Goal: Task Accomplishment & Management: Manage account settings

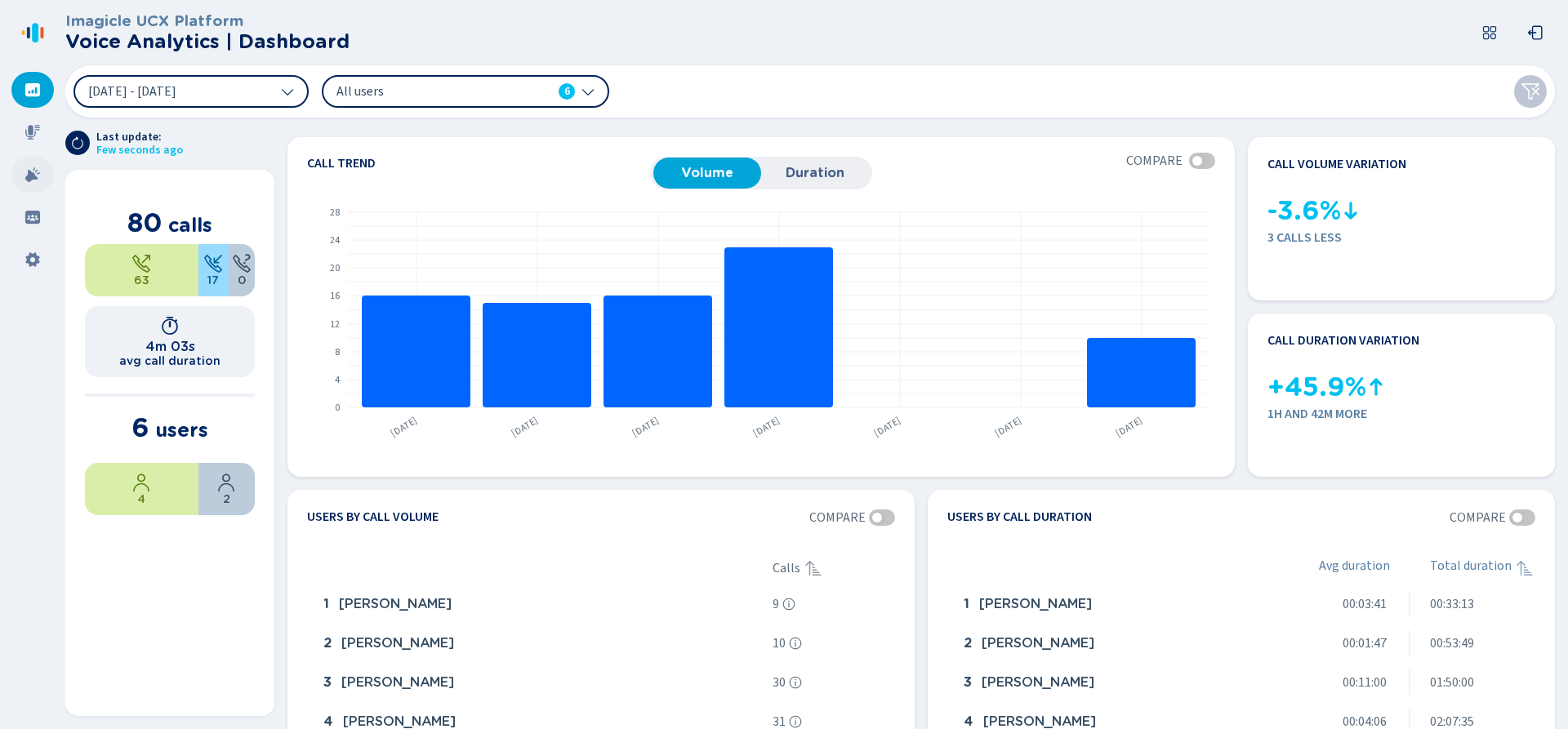
click at [30, 182] on icon at bounding box center [33, 175] width 17 height 17
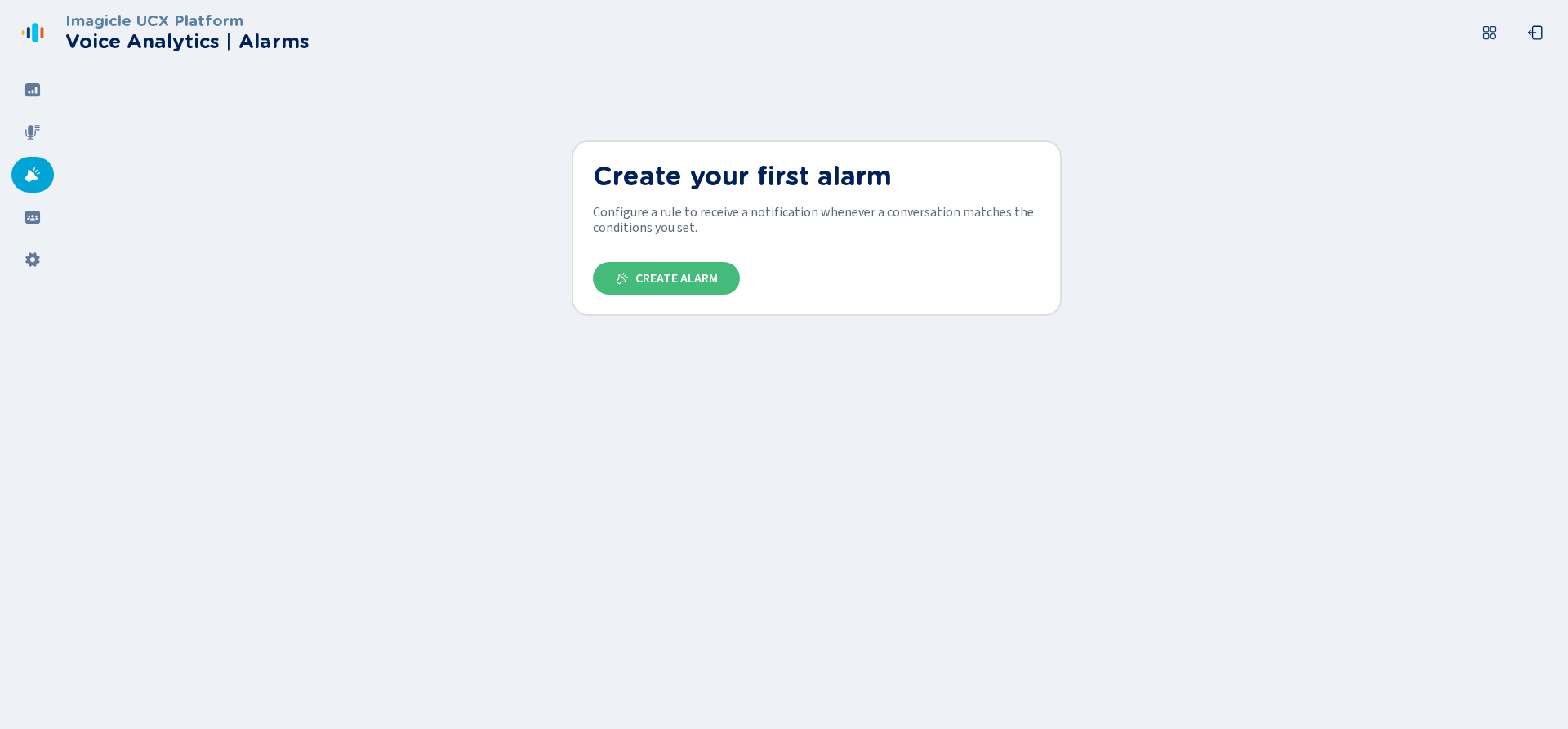
click at [31, 29] on icon at bounding box center [33, 33] width 26 height 26
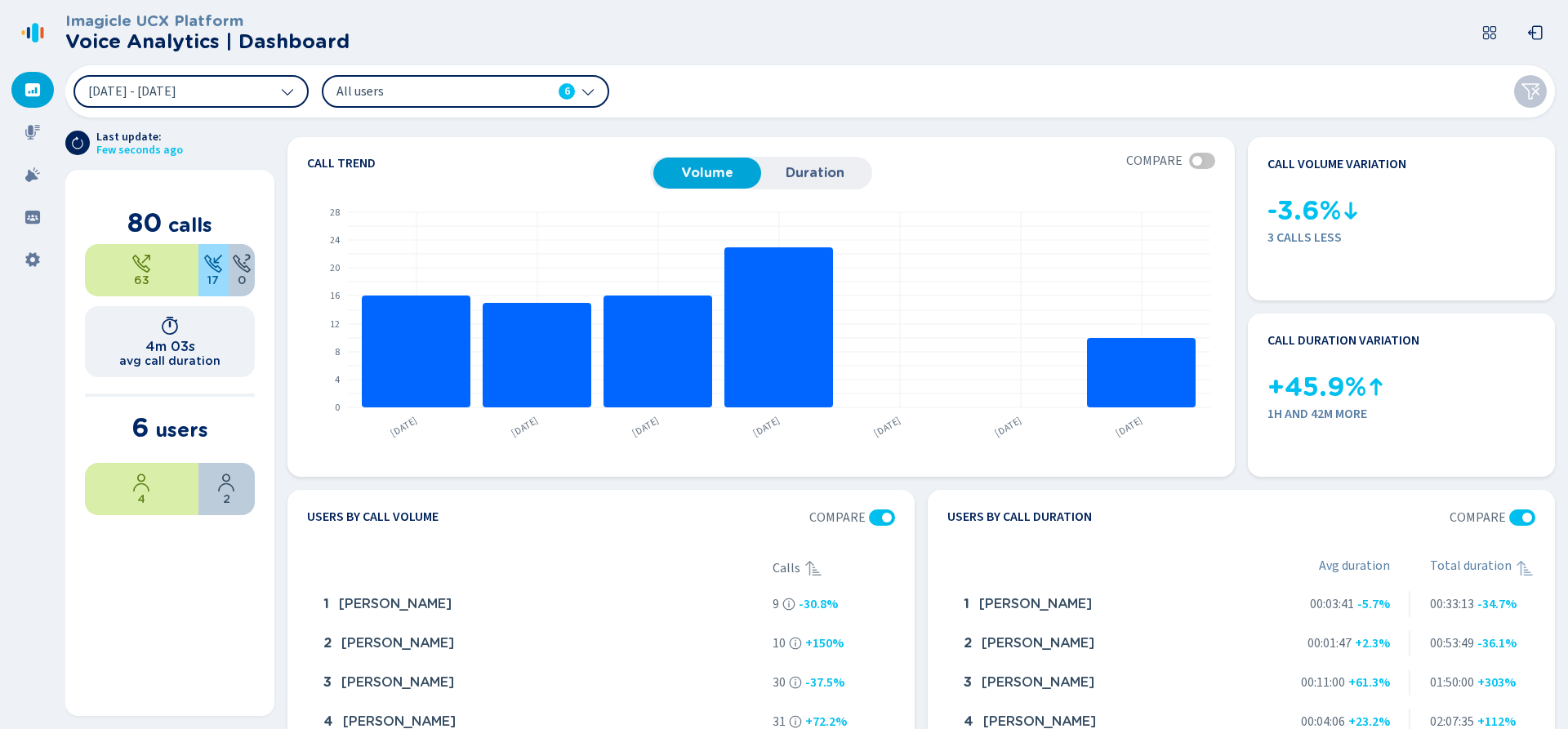
click at [589, 89] on icon at bounding box center [588, 91] width 13 height 13
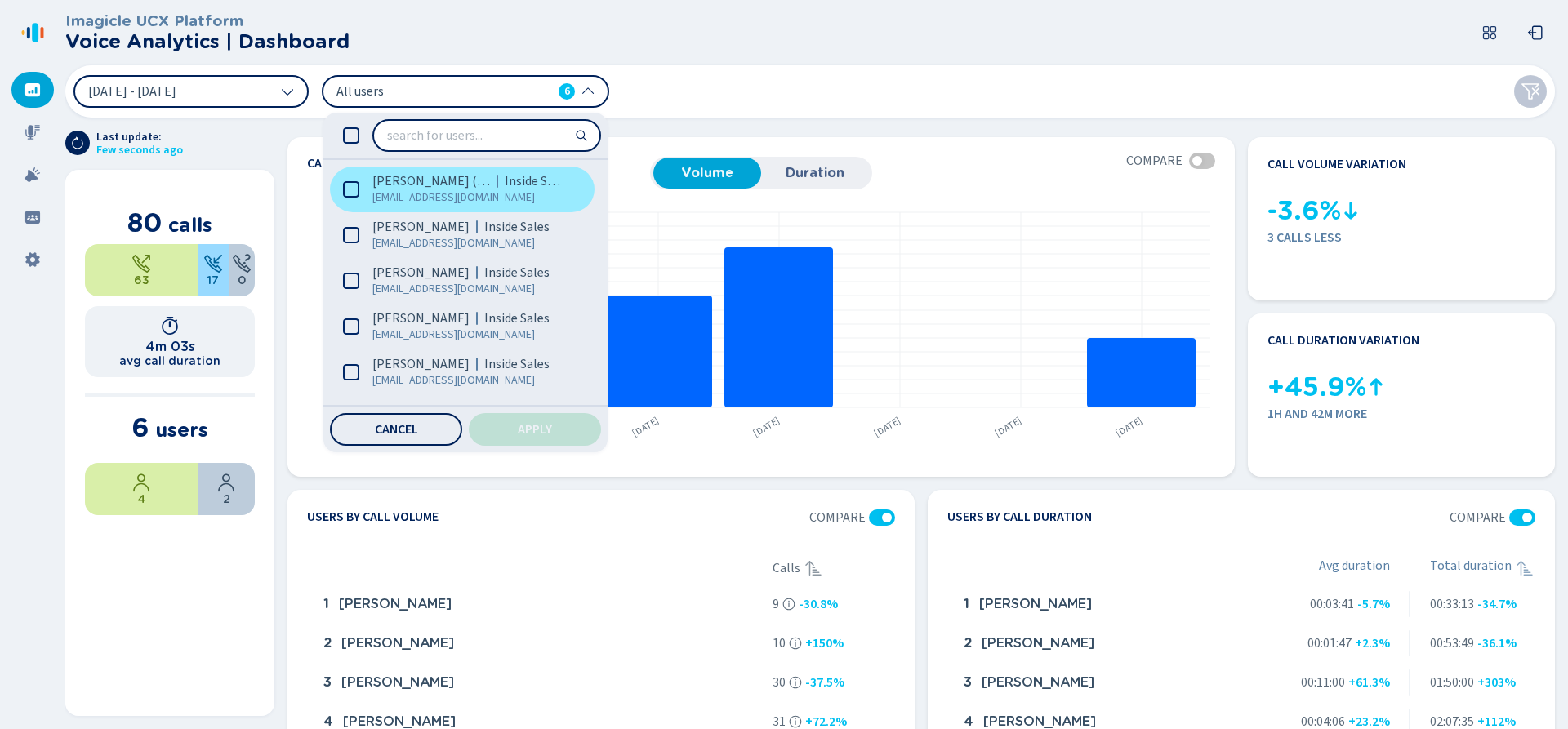
click at [353, 189] on icon at bounding box center [351, 189] width 17 height 17
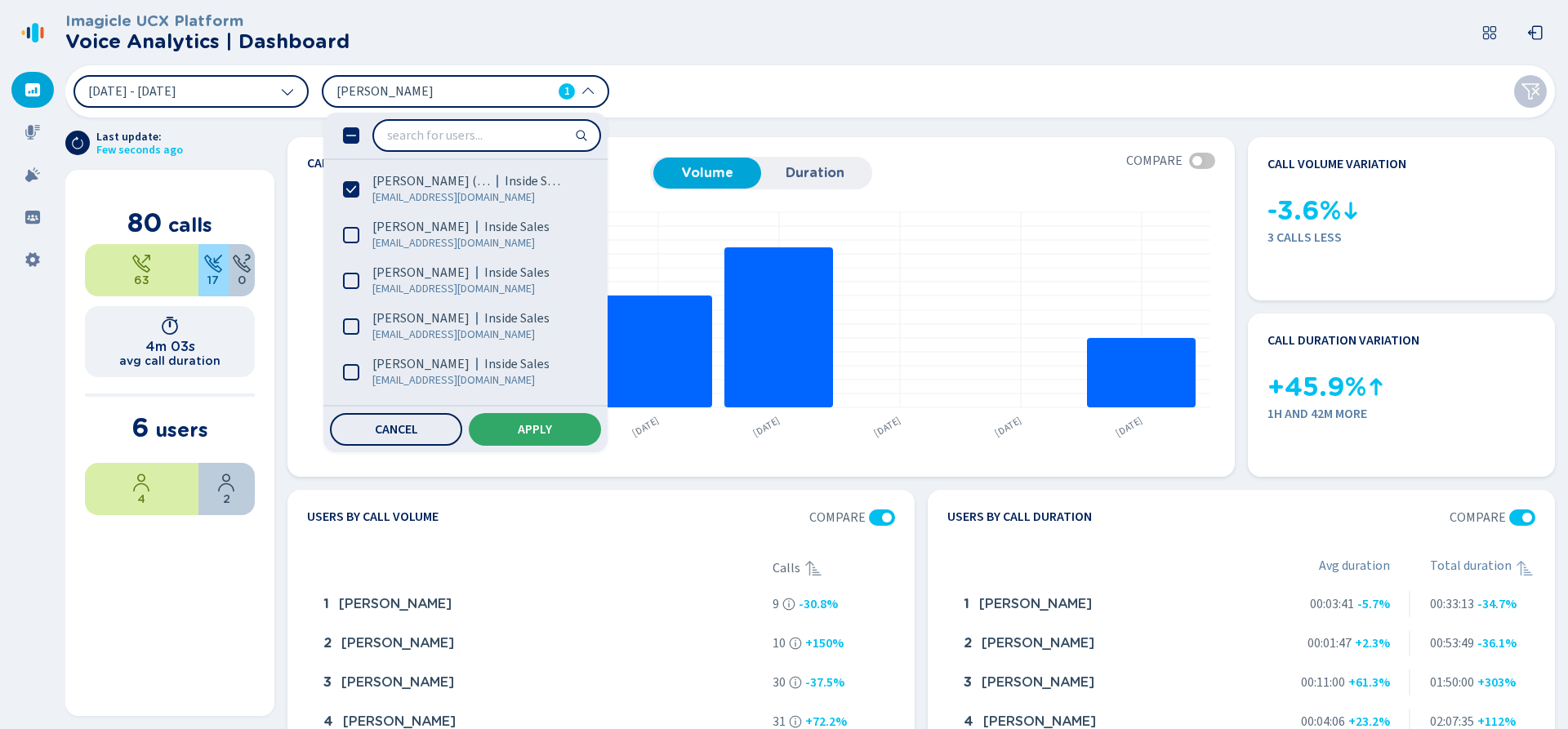
click at [513, 429] on button "Apply" at bounding box center [535, 429] width 132 height 33
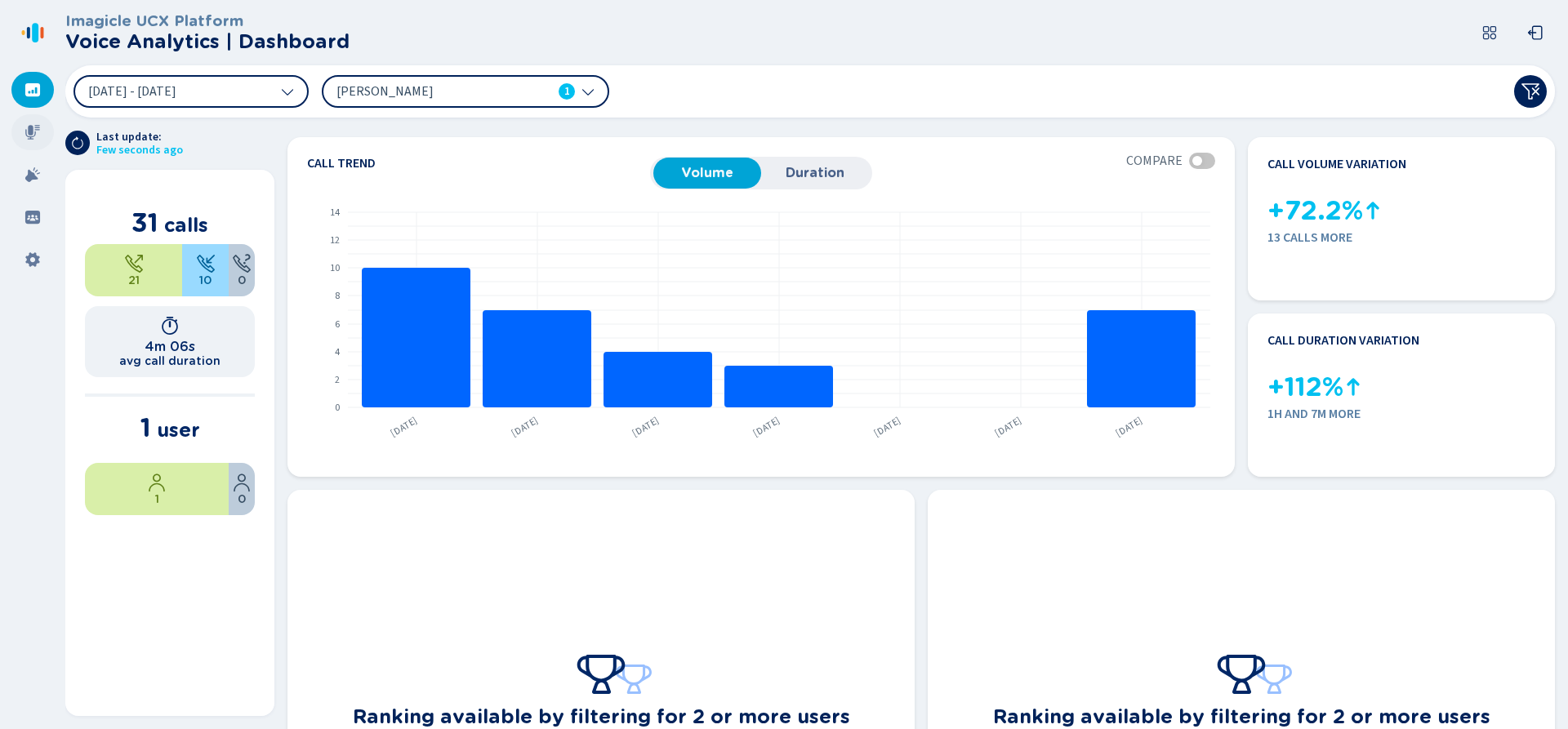
click at [33, 132] on icon at bounding box center [33, 133] width 15 height 15
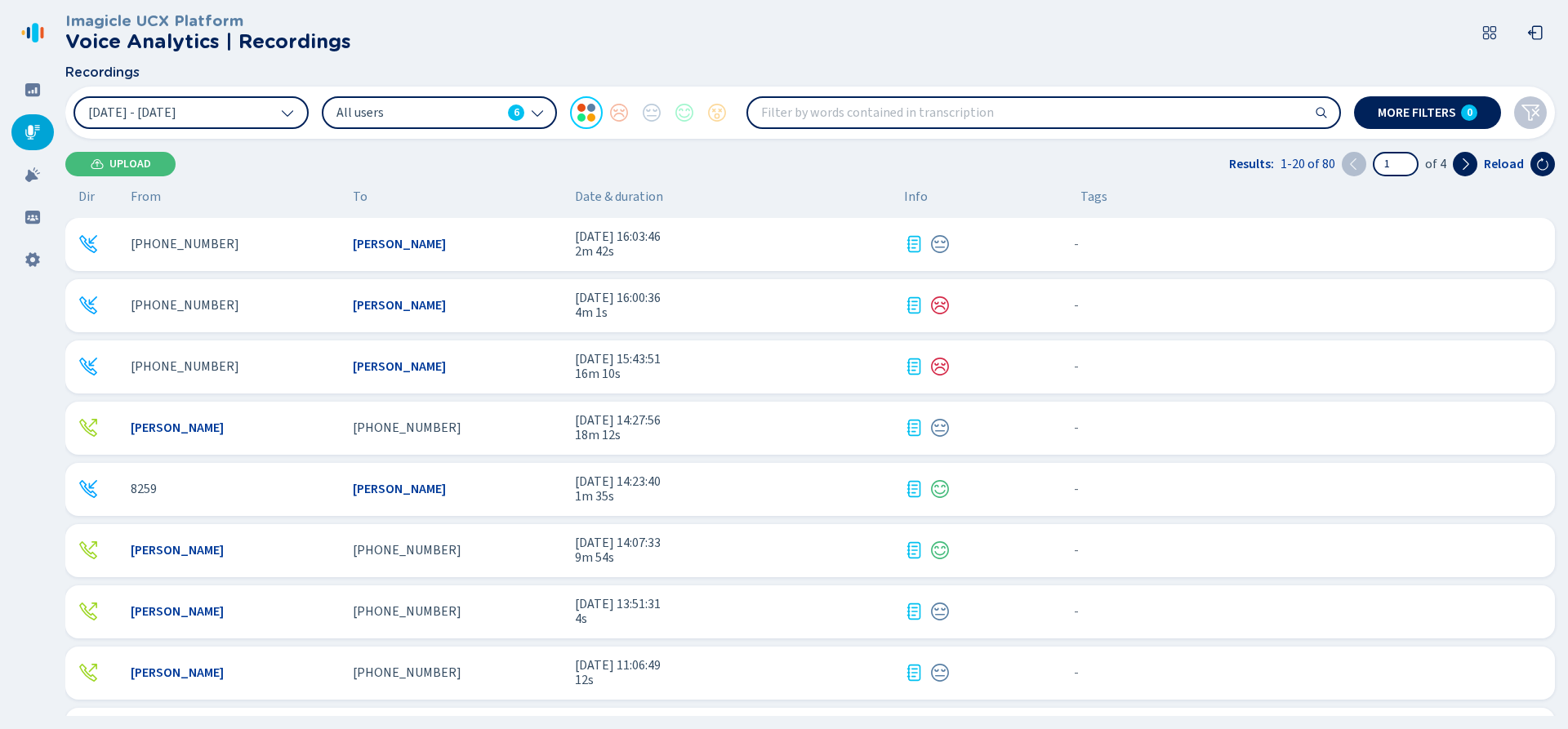
click at [280, 321] on div "+13369063923 Deborah Benfield 8 Sep 2025 - 16:00:36 4m 1s - {{hiddenTagsCount}}…" at bounding box center [810, 306] width 1490 height 53
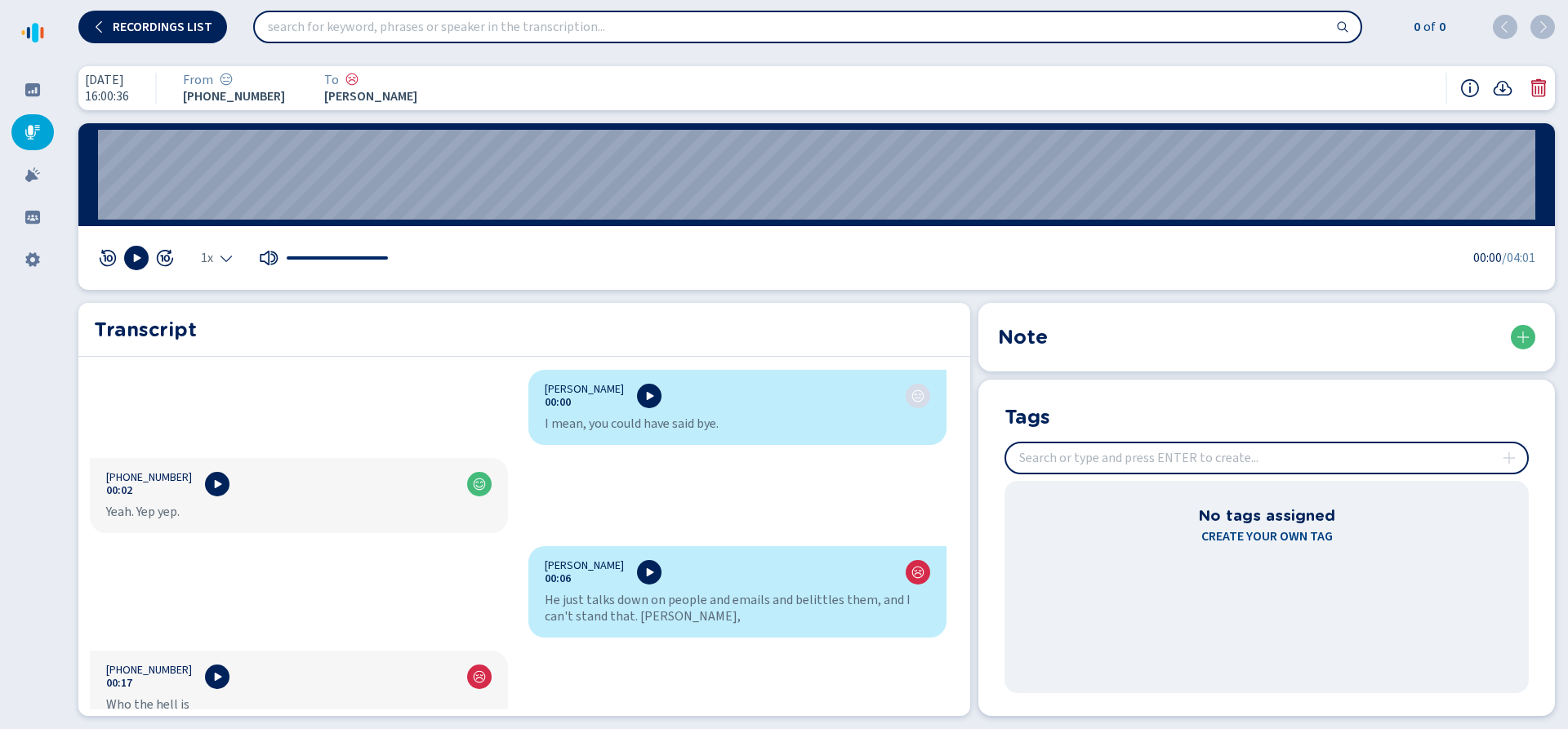
click at [1545, 85] on icon at bounding box center [1539, 87] width 15 height 18
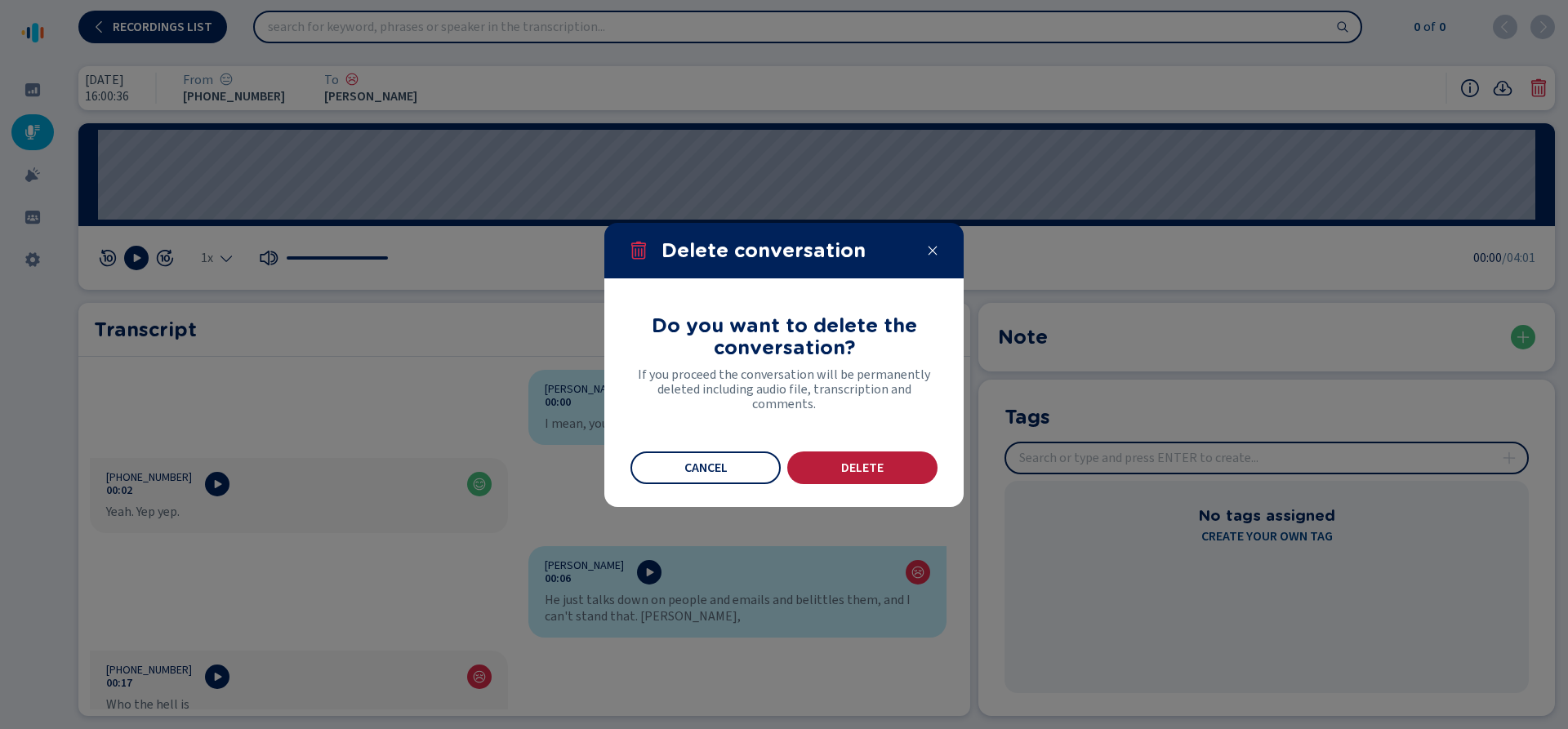
click at [838, 464] on button "Delete" at bounding box center [863, 467] width 150 height 33
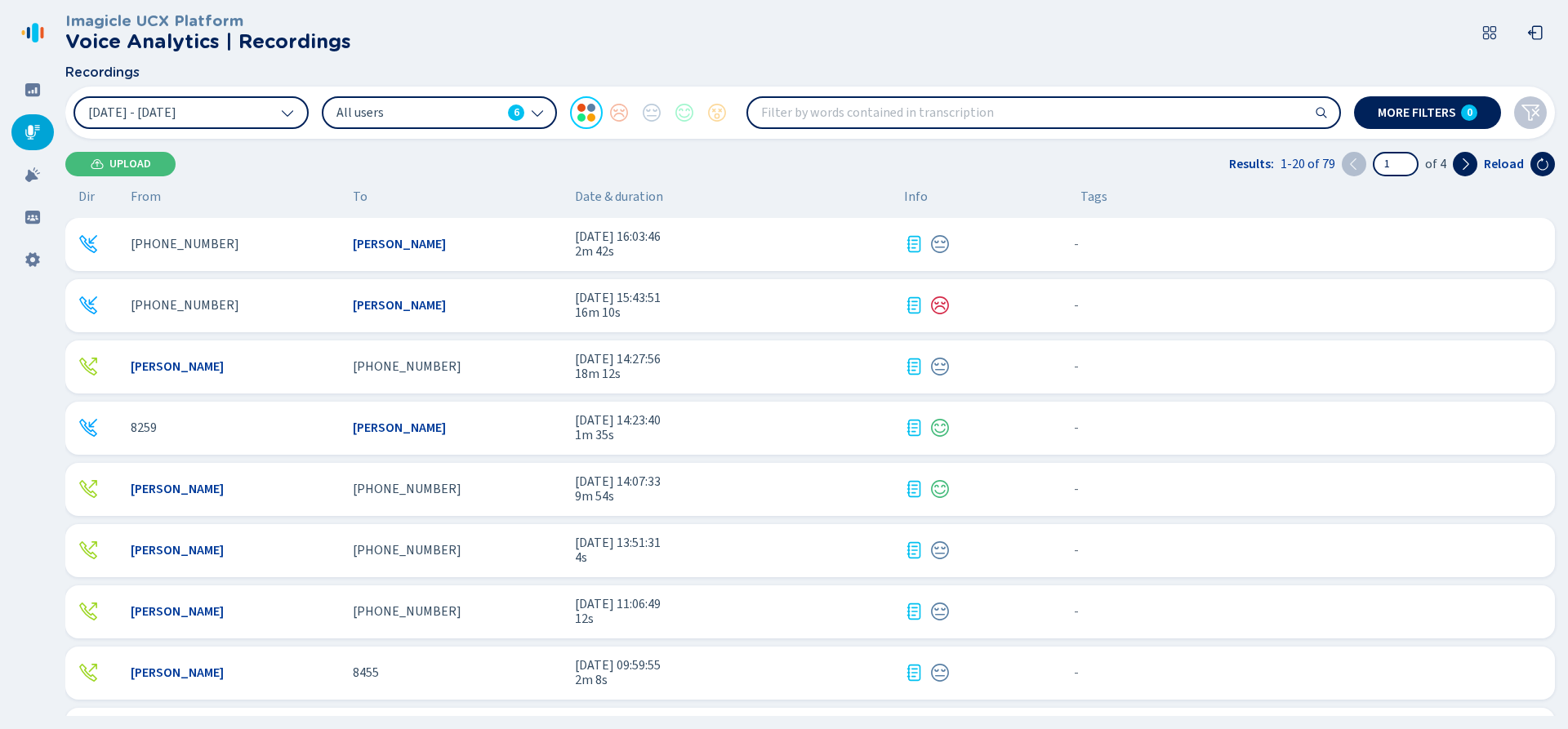
click at [287, 310] on div "+13369063923" at bounding box center [235, 306] width 209 height 15
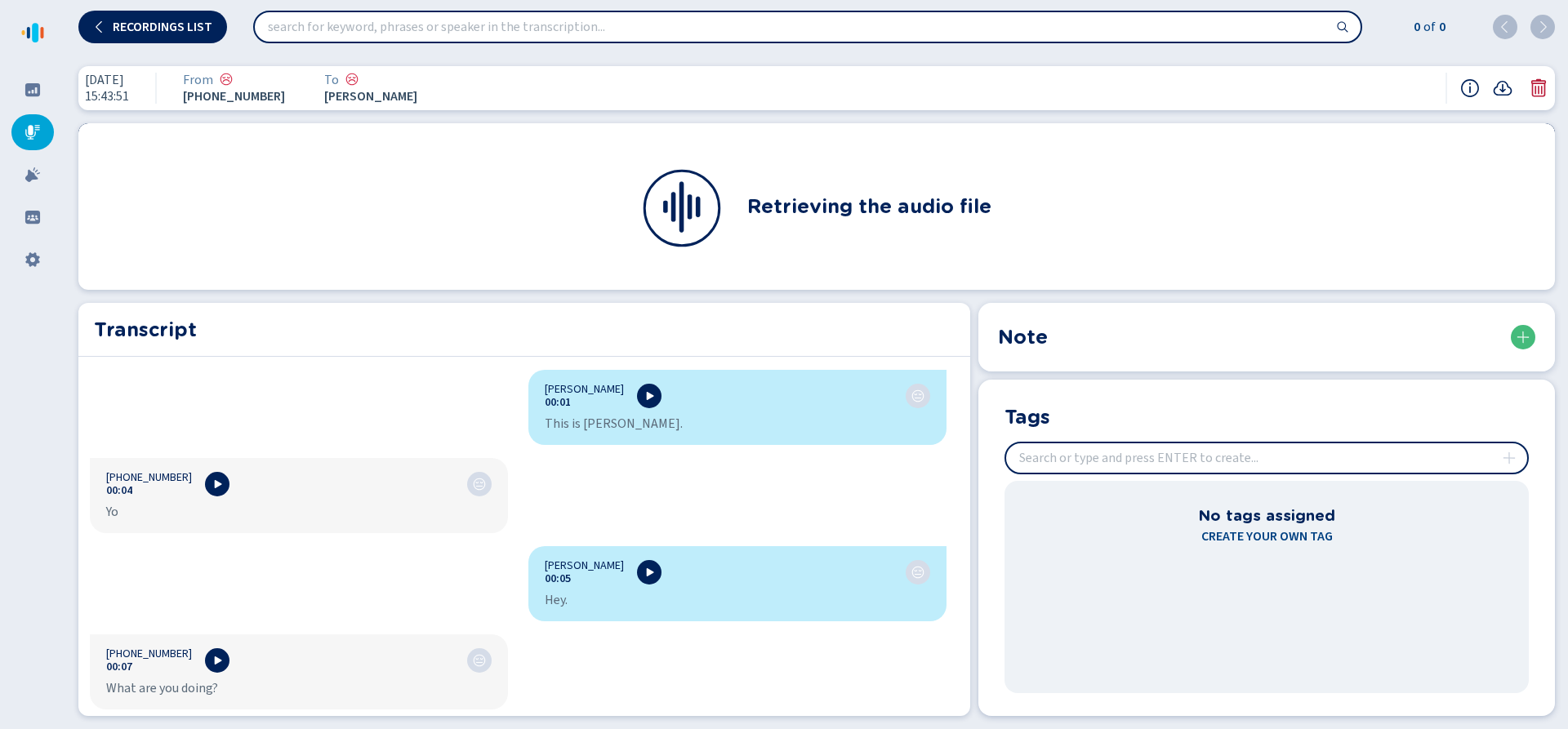
click at [1536, 90] on icon at bounding box center [1539, 87] width 15 height 18
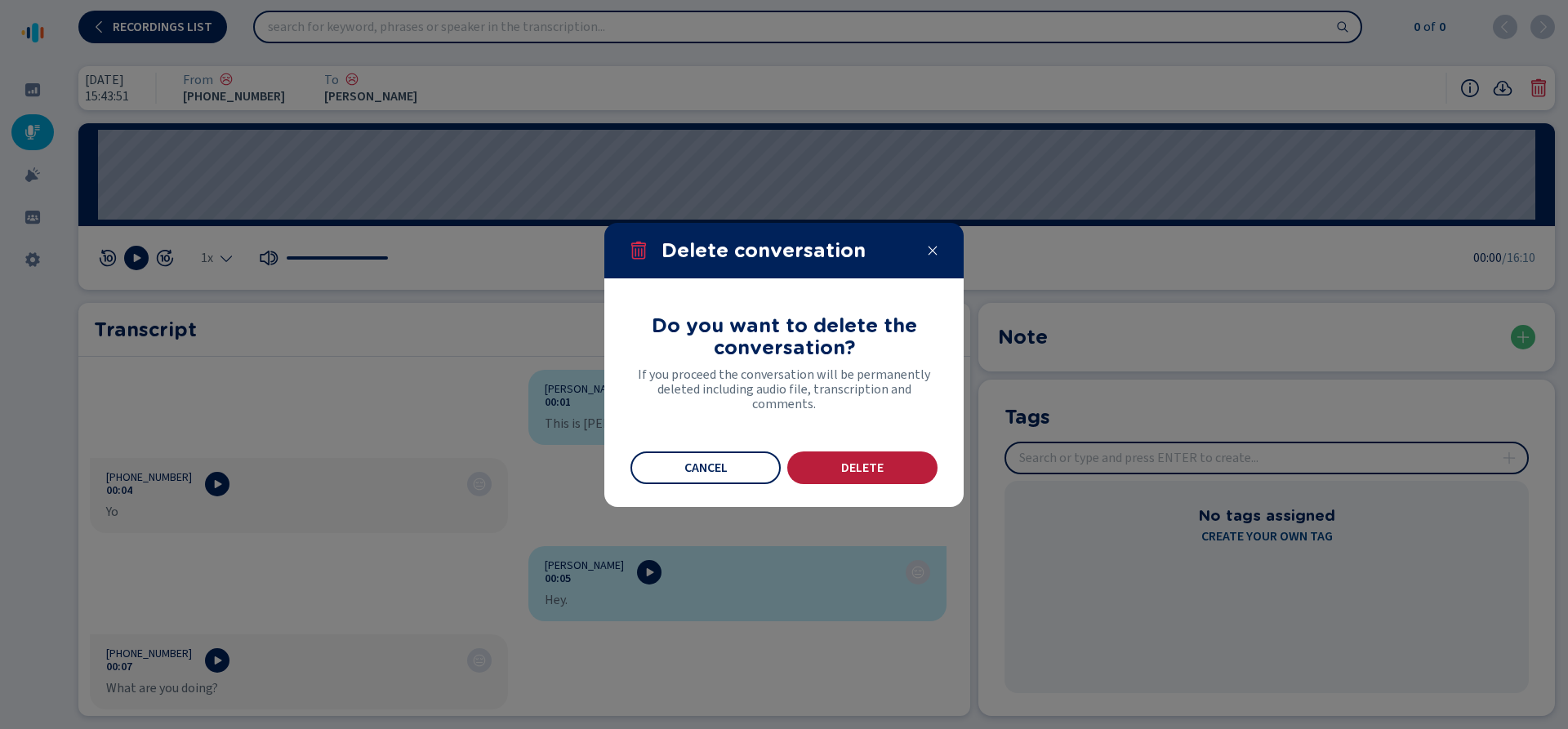
click at [873, 458] on button "Delete" at bounding box center [863, 467] width 150 height 33
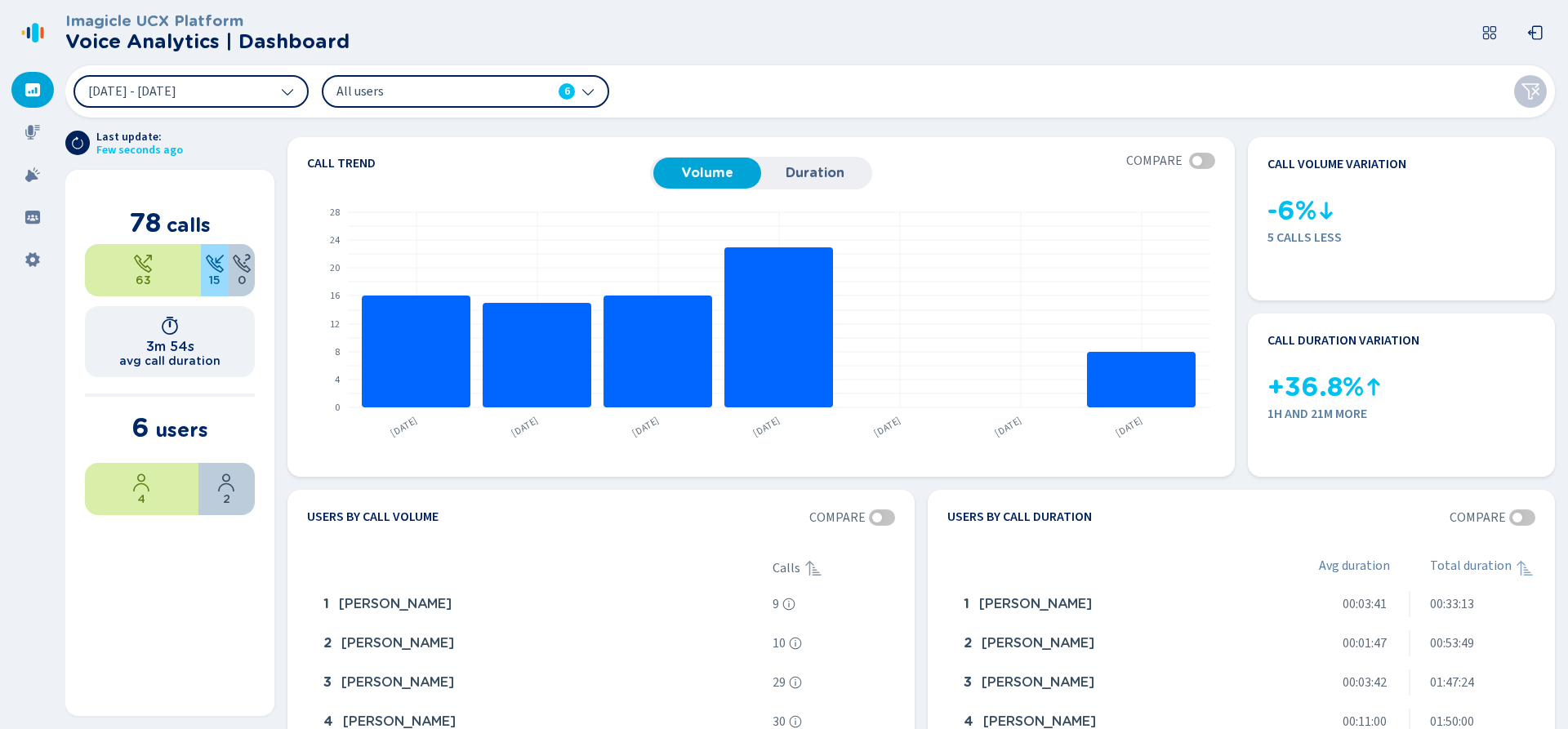
click at [590, 91] on icon at bounding box center [588, 91] width 13 height 13
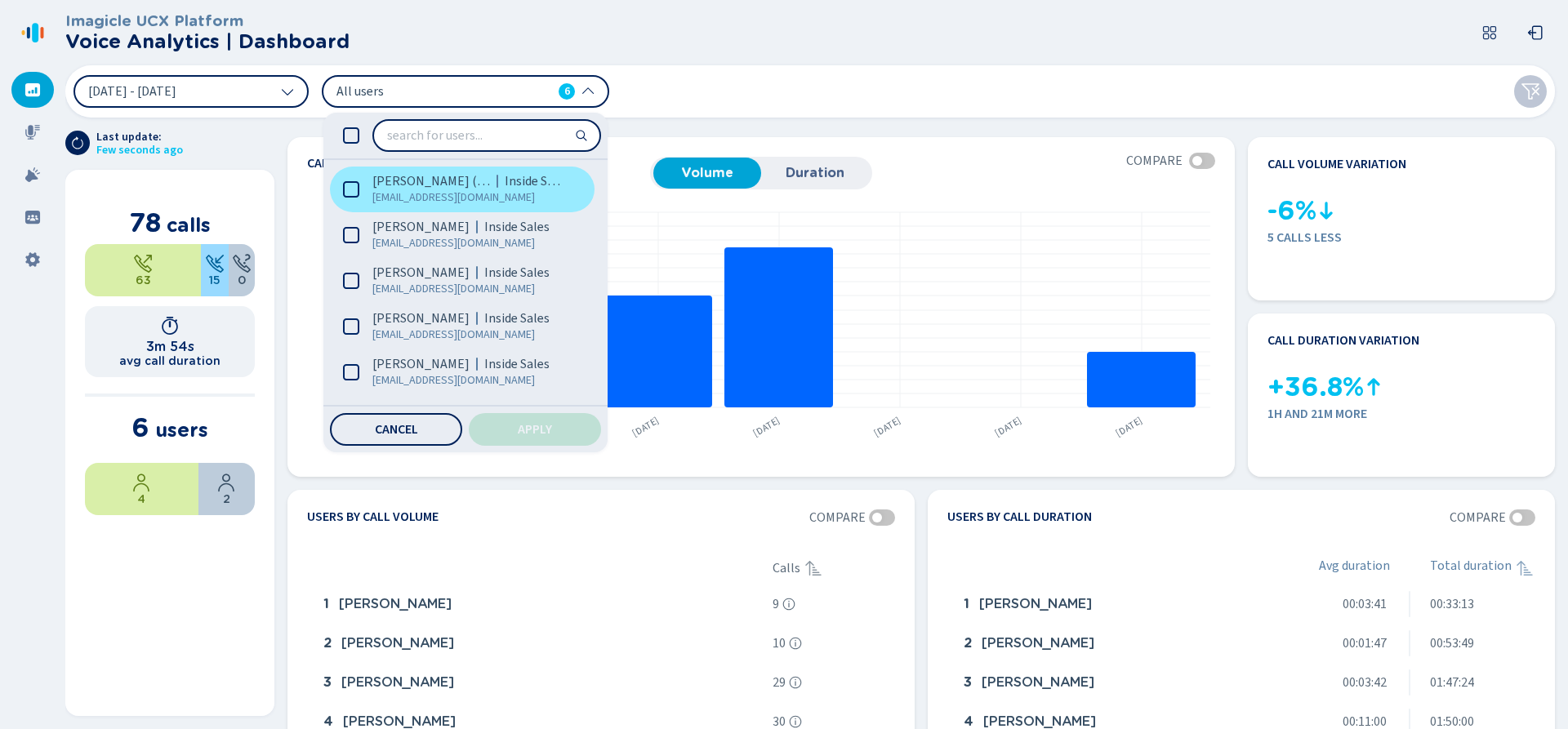
click at [351, 183] on icon at bounding box center [351, 189] width 17 height 17
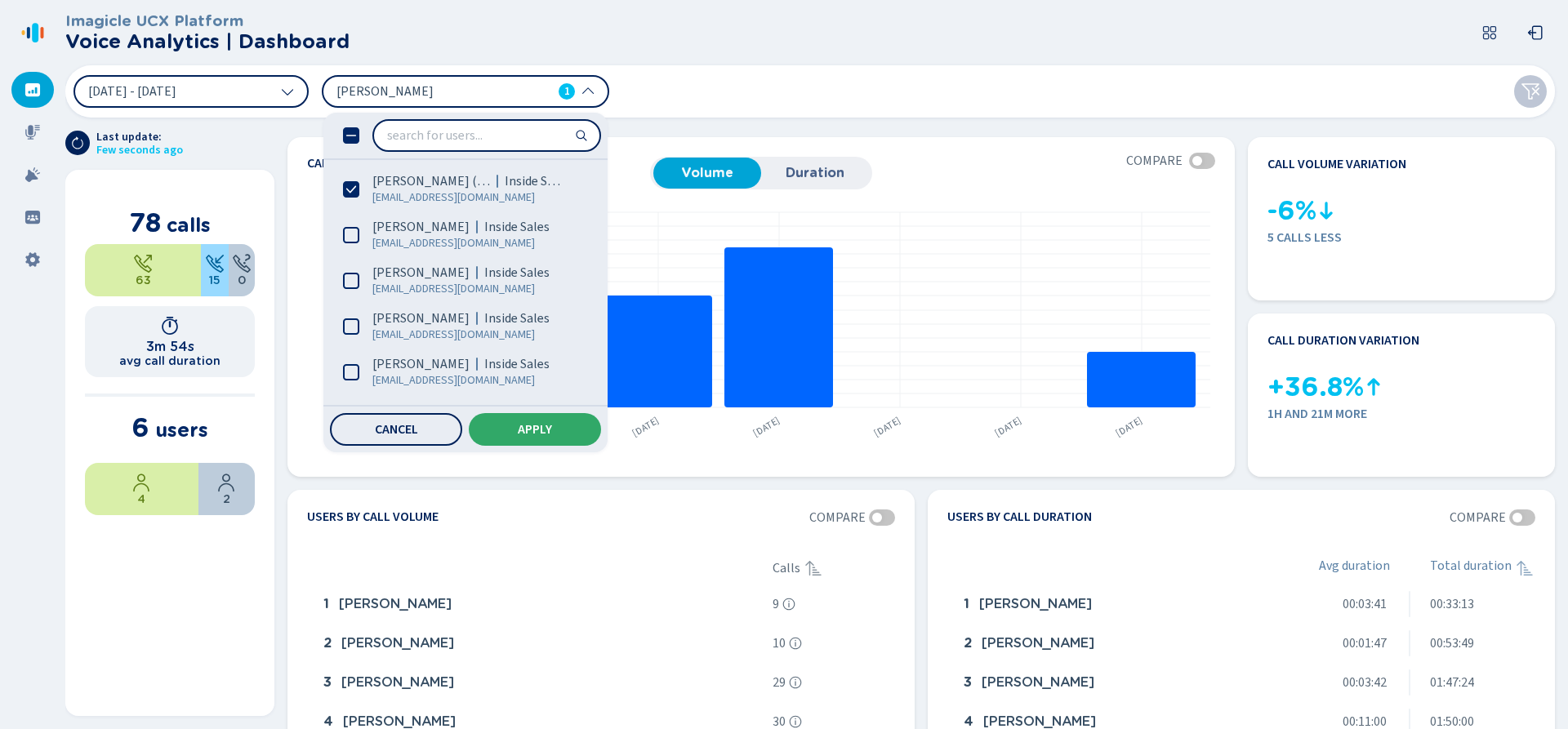
click at [552, 439] on button "Apply" at bounding box center [535, 429] width 132 height 33
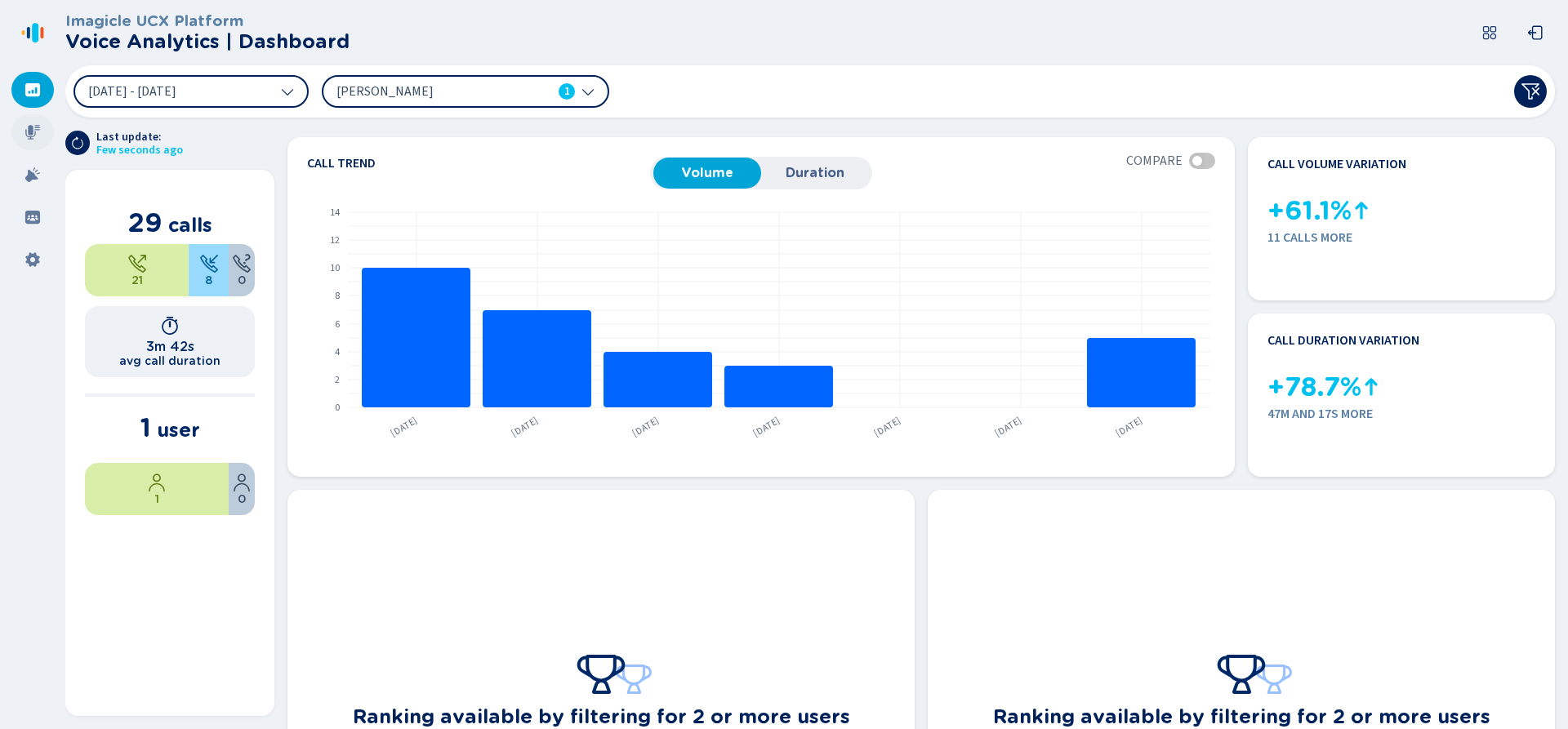
click at [32, 131] on icon at bounding box center [33, 133] width 15 height 15
